Goal: Task Accomplishment & Management: Use online tool/utility

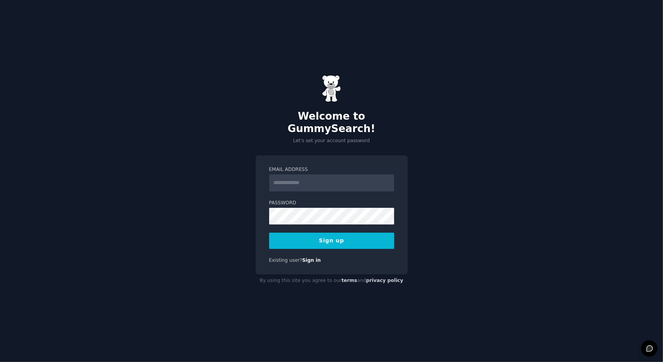
click at [345, 174] on input "Email Address" at bounding box center [331, 182] width 125 height 17
type input "**********"
click at [340, 238] on button "Sign up" at bounding box center [331, 241] width 125 height 16
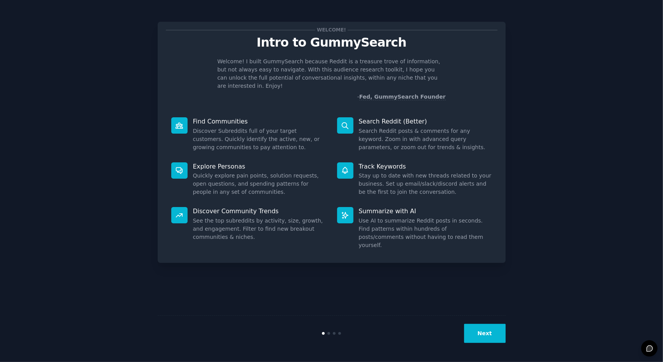
click at [488, 332] on button "Next" at bounding box center [485, 333] width 42 height 19
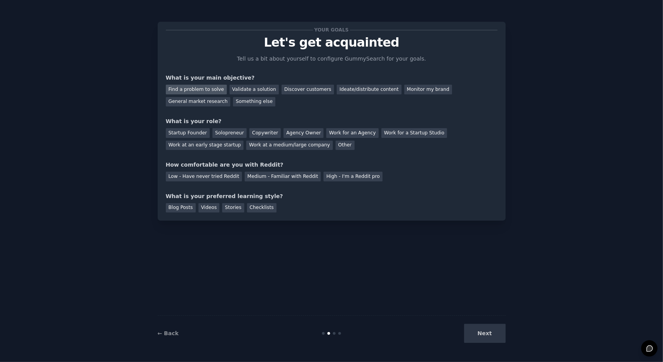
click at [207, 92] on div "Find a problem to solve" at bounding box center [196, 90] width 61 height 10
click at [252, 89] on div "Validate a solution" at bounding box center [253, 90] width 49 height 10
click at [219, 91] on div "Find a problem to solve" at bounding box center [196, 90] width 61 height 10
click at [250, 90] on div "Validate a solution" at bounding box center [253, 90] width 49 height 10
click at [200, 90] on div "Find a problem to solve" at bounding box center [196, 90] width 61 height 10
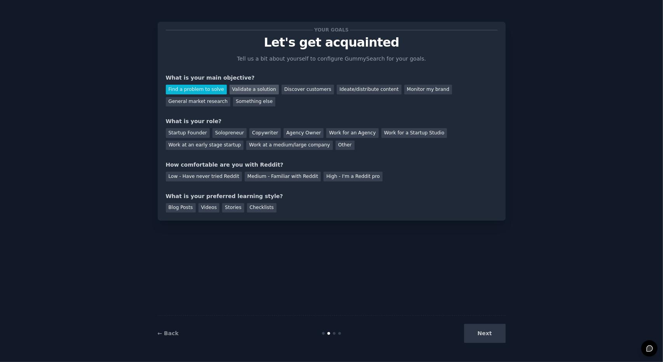
click at [229, 90] on div "Validate a solution" at bounding box center [253, 90] width 49 height 10
click at [201, 88] on div "Find a problem to solve" at bounding box center [196, 90] width 61 height 10
click at [486, 326] on div "Next" at bounding box center [447, 333] width 116 height 19
click at [485, 332] on div "Next" at bounding box center [447, 333] width 116 height 19
click at [197, 134] on div "Startup Founder" at bounding box center [188, 133] width 44 height 10
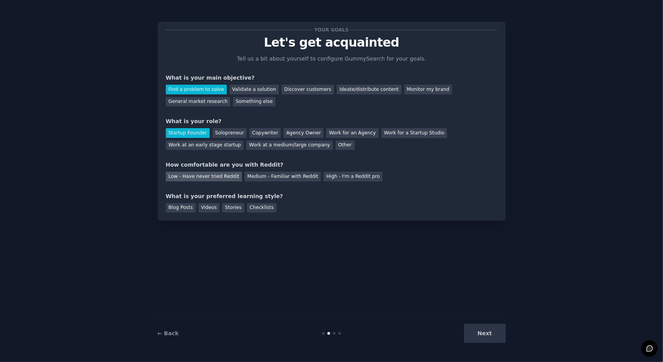
click at [210, 176] on div "Low - Have never tried Reddit" at bounding box center [204, 177] width 76 height 10
click at [184, 207] on div "Blog Posts" at bounding box center [181, 208] width 30 height 10
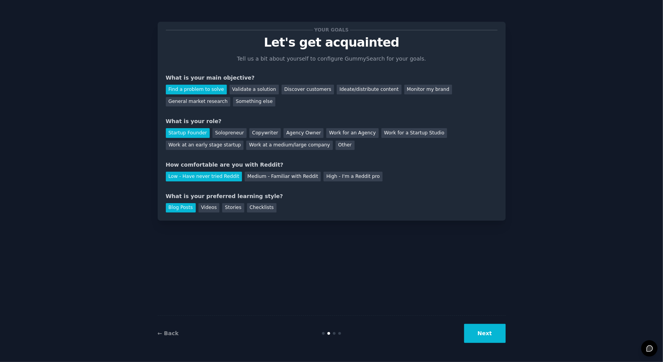
click at [475, 334] on button "Next" at bounding box center [485, 333] width 42 height 19
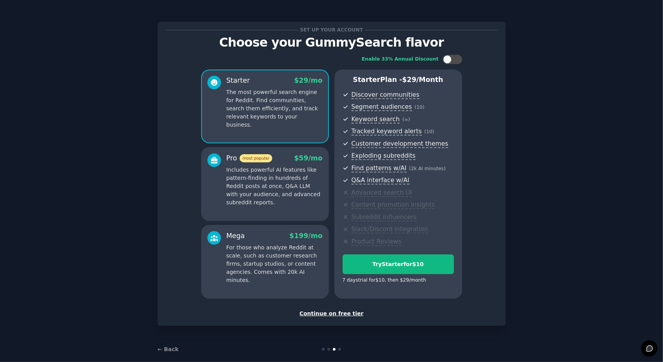
click at [342, 317] on div "Set up your account Choose your GummySearch flavor Enable 33% Annual Discount S…" at bounding box center [332, 174] width 348 height 304
click at [338, 315] on div "Continue on free tier" at bounding box center [332, 313] width 332 height 8
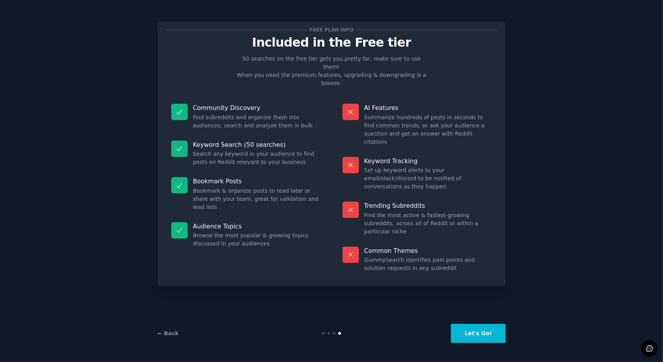
click at [497, 334] on button "Let's Go!" at bounding box center [478, 333] width 54 height 19
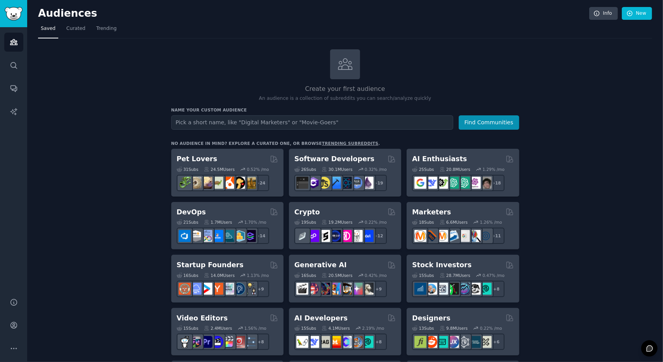
click at [294, 119] on input "text" at bounding box center [312, 122] width 282 height 14
type input "music production"
click at [482, 119] on button "Find Communities" at bounding box center [489, 122] width 61 height 14
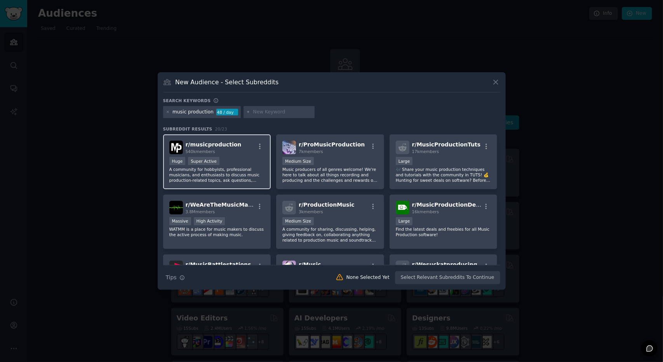
click at [234, 146] on div "r/ musicproduction 540k members" at bounding box center [217, 148] width 96 height 14
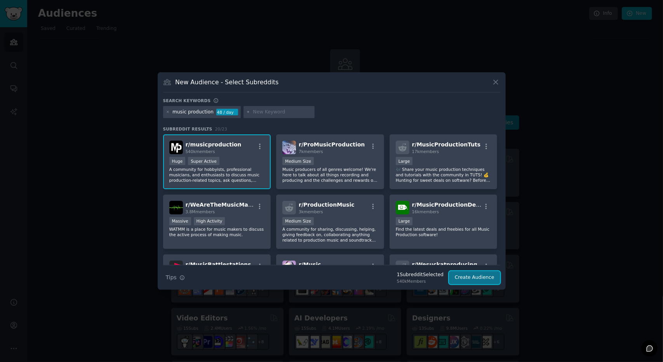
click at [478, 278] on button "Create Audience" at bounding box center [474, 277] width 51 height 13
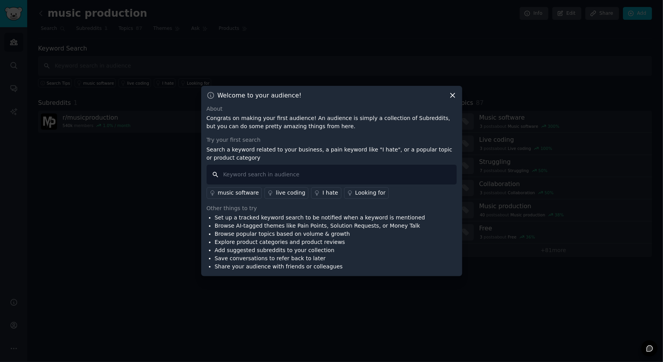
click at [297, 176] on input "text" at bounding box center [332, 175] width 250 height 20
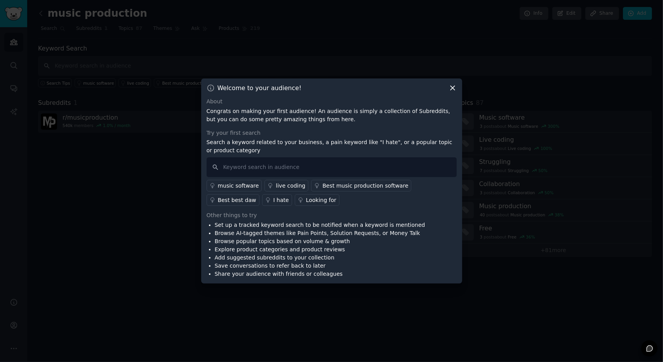
click at [454, 85] on icon at bounding box center [453, 88] width 8 height 8
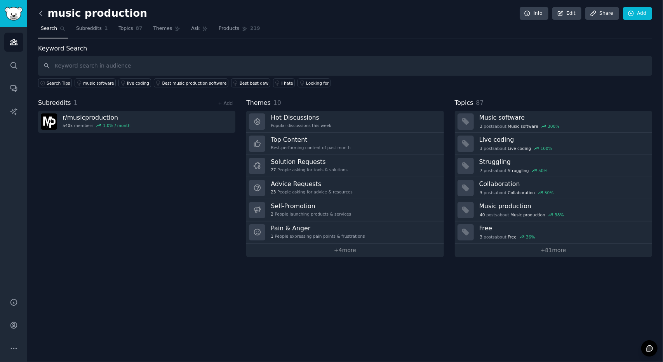
click at [40, 14] on icon at bounding box center [41, 13] width 8 height 8
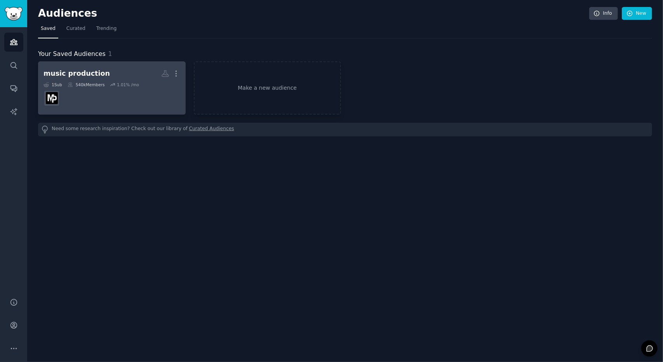
click at [94, 90] on dd at bounding box center [111, 98] width 137 height 22
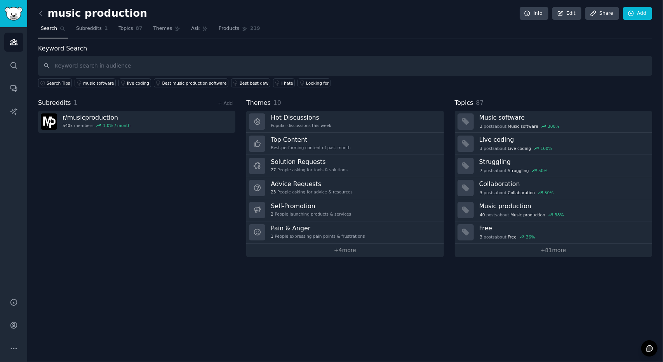
click at [228, 106] on div "+ Add" at bounding box center [225, 103] width 20 height 8
click at [223, 102] on link "+ Add" at bounding box center [225, 103] width 15 height 5
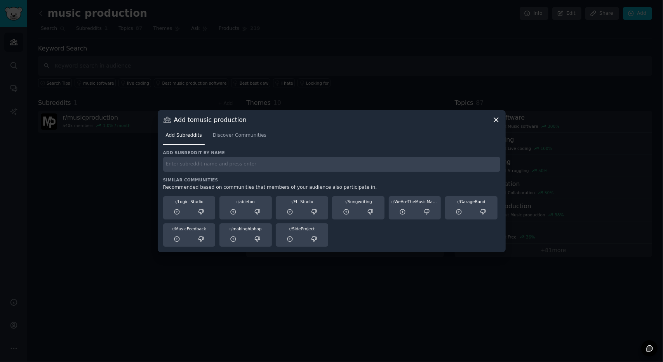
click at [202, 163] on input "text" at bounding box center [331, 164] width 337 height 15
type input "music production"
click at [240, 172] on div "Add subreddit by name music production Similar Communities Recommended based on…" at bounding box center [331, 198] width 337 height 97
click at [239, 162] on input "music production" at bounding box center [331, 164] width 337 height 15
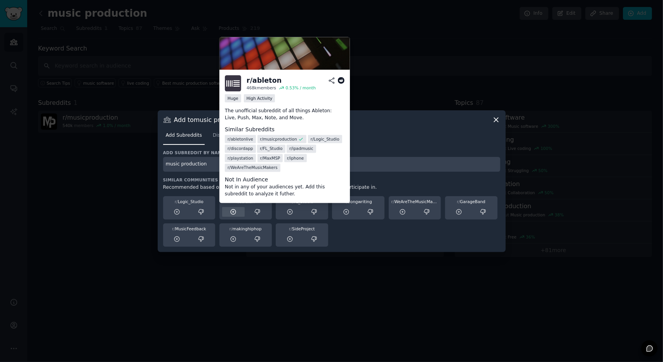
click at [233, 212] on icon at bounding box center [233, 211] width 5 height 5
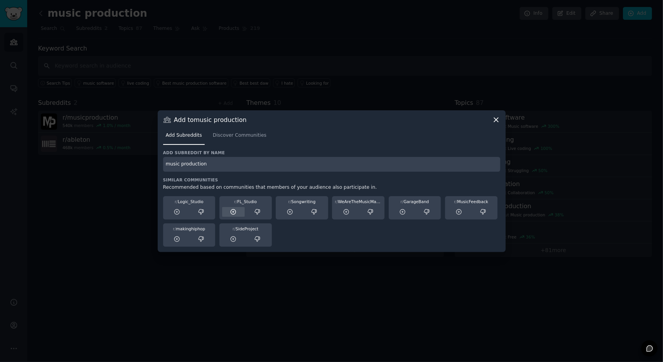
click at [235, 212] on icon at bounding box center [233, 212] width 7 height 7
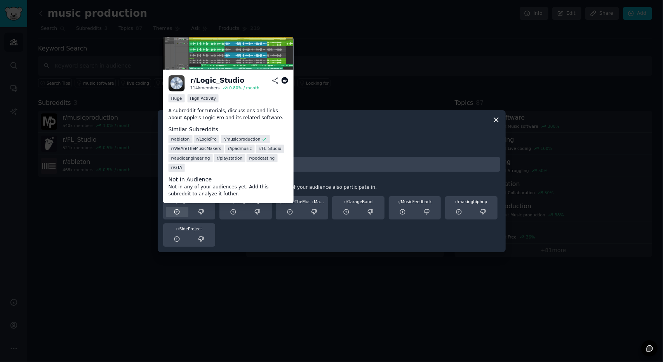
click at [169, 215] on div at bounding box center [177, 212] width 23 height 10
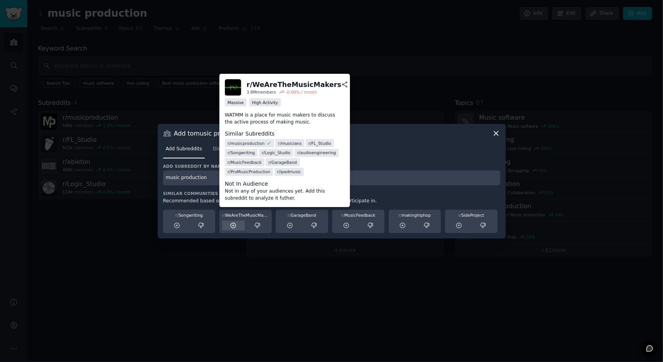
click at [232, 228] on icon at bounding box center [233, 225] width 5 height 5
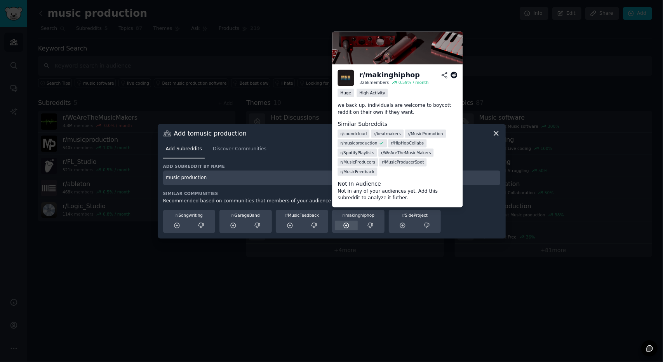
click at [349, 227] on div at bounding box center [346, 226] width 23 height 10
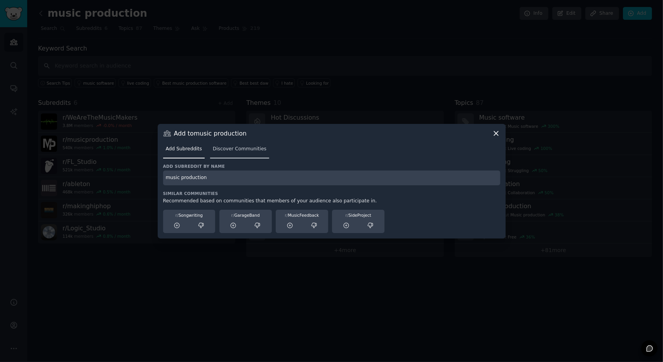
click at [226, 154] on link "Discover Communities" at bounding box center [239, 151] width 59 height 16
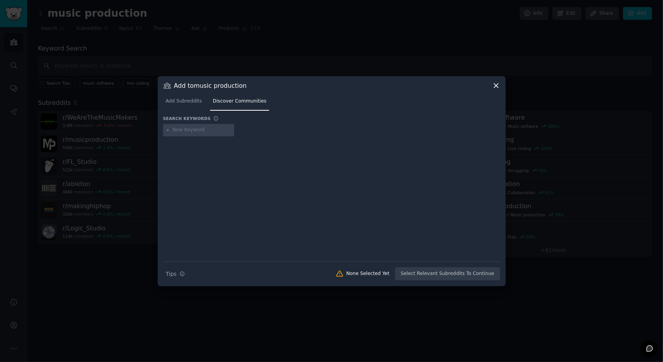
click at [200, 127] on input "text" at bounding box center [201, 130] width 59 height 7
type input "music production"
click at [185, 102] on span "Add Subreddits" at bounding box center [184, 101] width 36 height 7
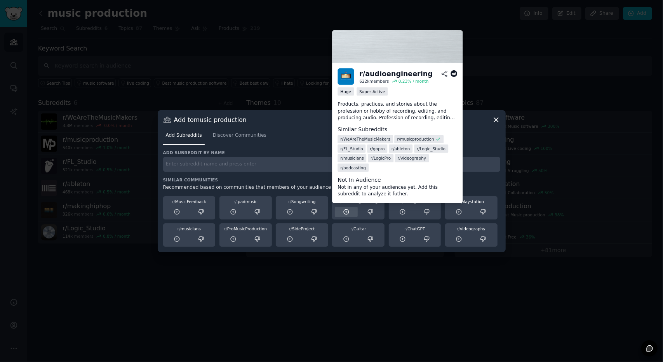
click at [347, 213] on icon at bounding box center [346, 212] width 7 height 7
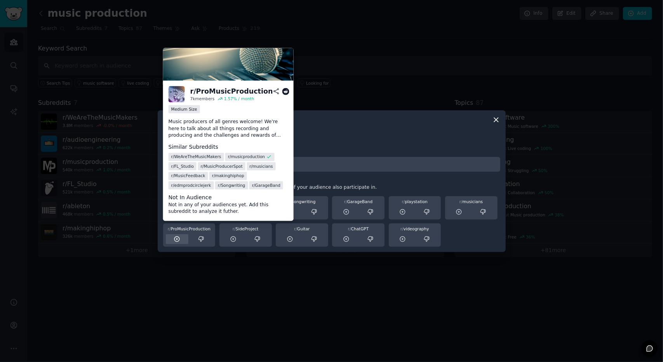
click at [175, 243] on div at bounding box center [177, 239] width 23 height 10
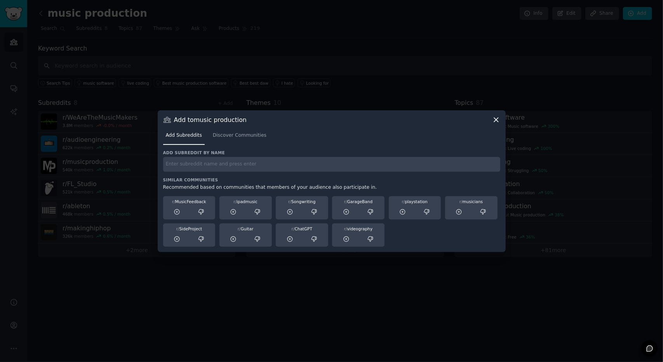
click at [495, 119] on icon at bounding box center [496, 120] width 4 height 4
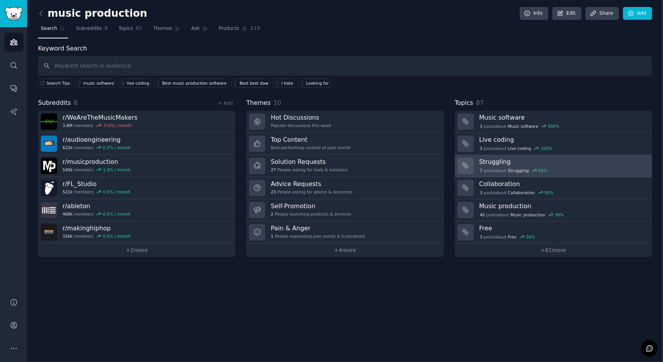
click at [530, 164] on h3 "Struggling" at bounding box center [562, 162] width 167 height 8
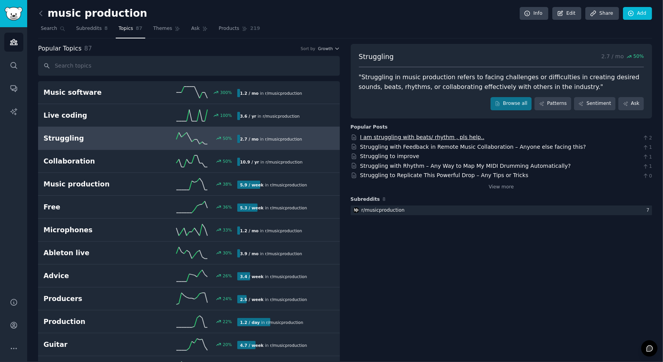
click at [417, 140] on link "I am struggling with beats/ rhythm , pls help.." at bounding box center [422, 137] width 124 height 6
click at [499, 148] on link "Struggling with Feedback in Remote Music Collaboration – Anyone else facing thi…" at bounding box center [473, 147] width 226 height 6
click at [88, 26] on span "Subreddits" at bounding box center [89, 28] width 26 height 7
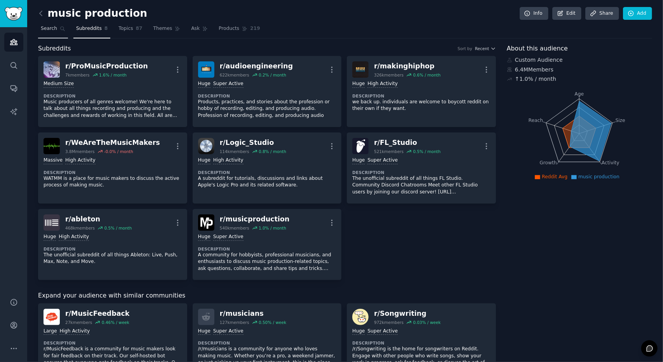
click at [55, 32] on link "Search" at bounding box center [53, 31] width 30 height 16
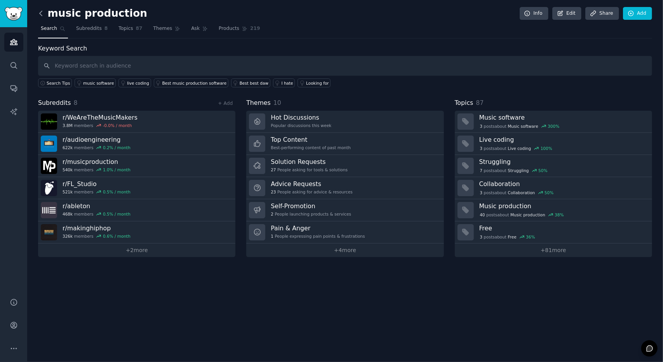
click at [43, 14] on icon at bounding box center [41, 13] width 8 height 8
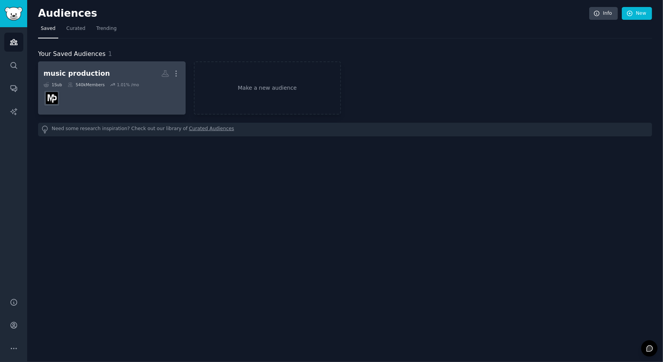
click at [94, 76] on div "music production" at bounding box center [76, 74] width 66 height 10
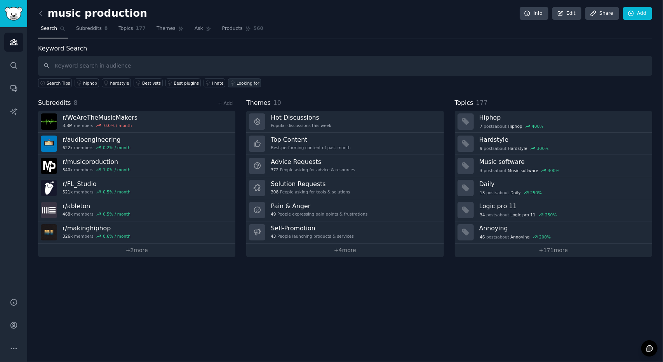
click at [236, 81] on div "Looking for" at bounding box center [247, 82] width 23 height 5
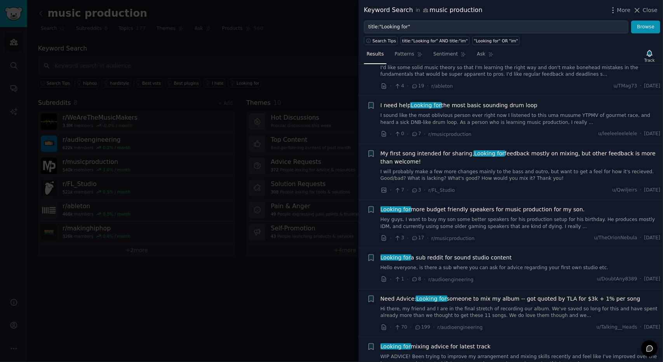
scroll to position [932, 0]
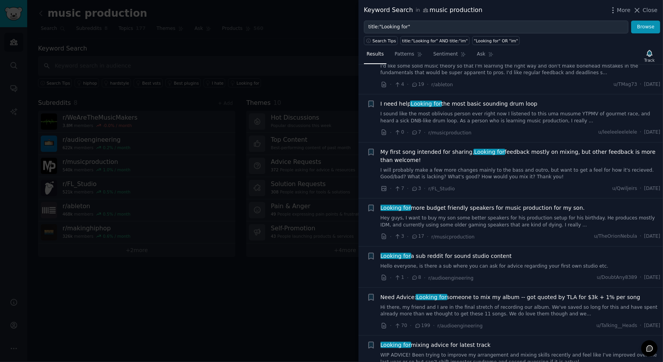
click at [283, 46] on div at bounding box center [331, 181] width 663 height 362
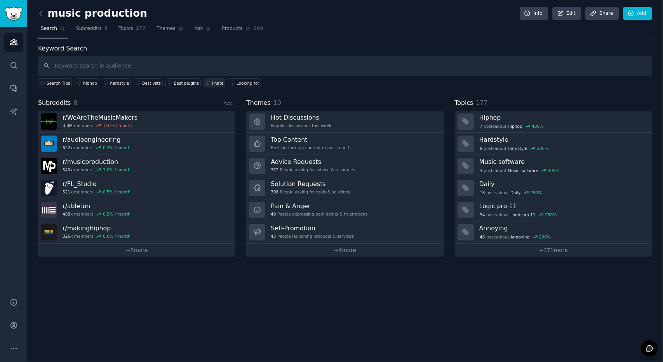
click at [205, 85] on icon at bounding box center [207, 82] width 5 height 5
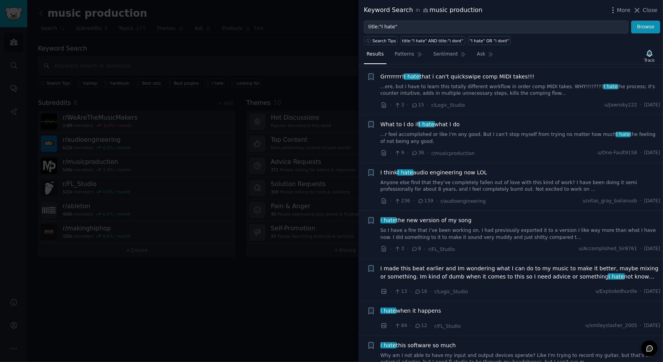
scroll to position [1359, 0]
click at [290, 275] on div at bounding box center [331, 181] width 663 height 362
